Goal: Task Accomplishment & Management: Manage account settings

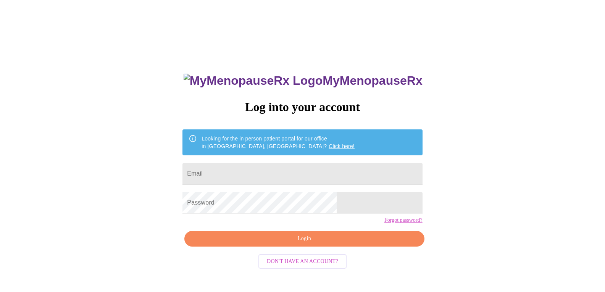
click at [274, 170] on input "Email" at bounding box center [302, 173] width 240 height 21
type input "[EMAIL_ADDRESS][PERSON_NAME][DOMAIN_NAME]"
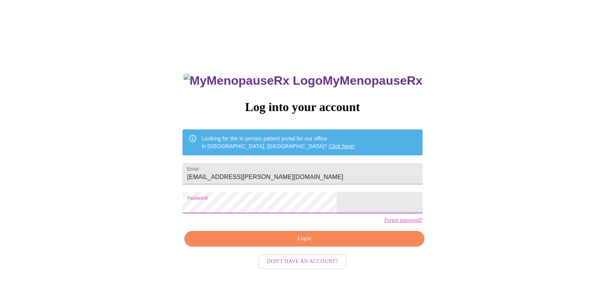
click at [325, 244] on span "Login" at bounding box center [304, 239] width 222 height 10
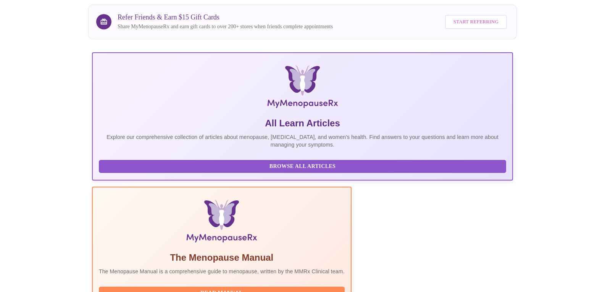
scroll to position [76, 0]
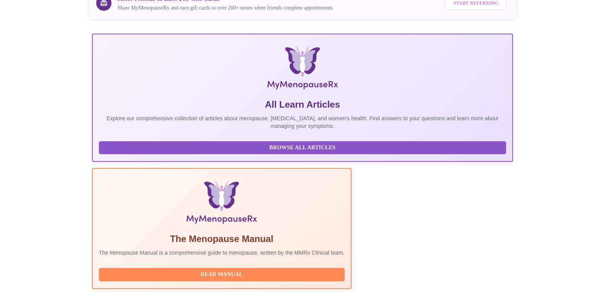
click at [151, 153] on span "Browse All Articles" at bounding box center [303, 148] width 392 height 10
